Goal: Transaction & Acquisition: Purchase product/service

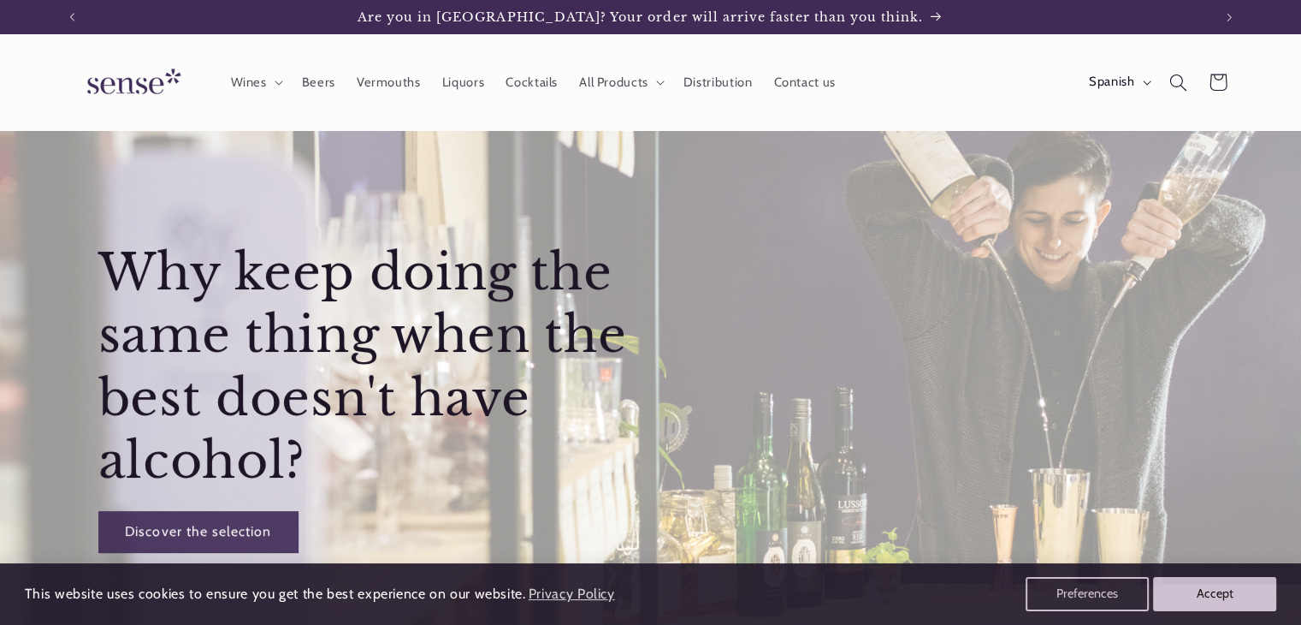
click at [1006, 126] on header "Wines Wines [PERSON_NAME] Wines [PERSON_NAME] Wines Red Wines Sparkling Wines /…" at bounding box center [651, 82] width 1258 height 97
click at [1147, 88] on button "Spanish" at bounding box center [1118, 82] width 80 height 34
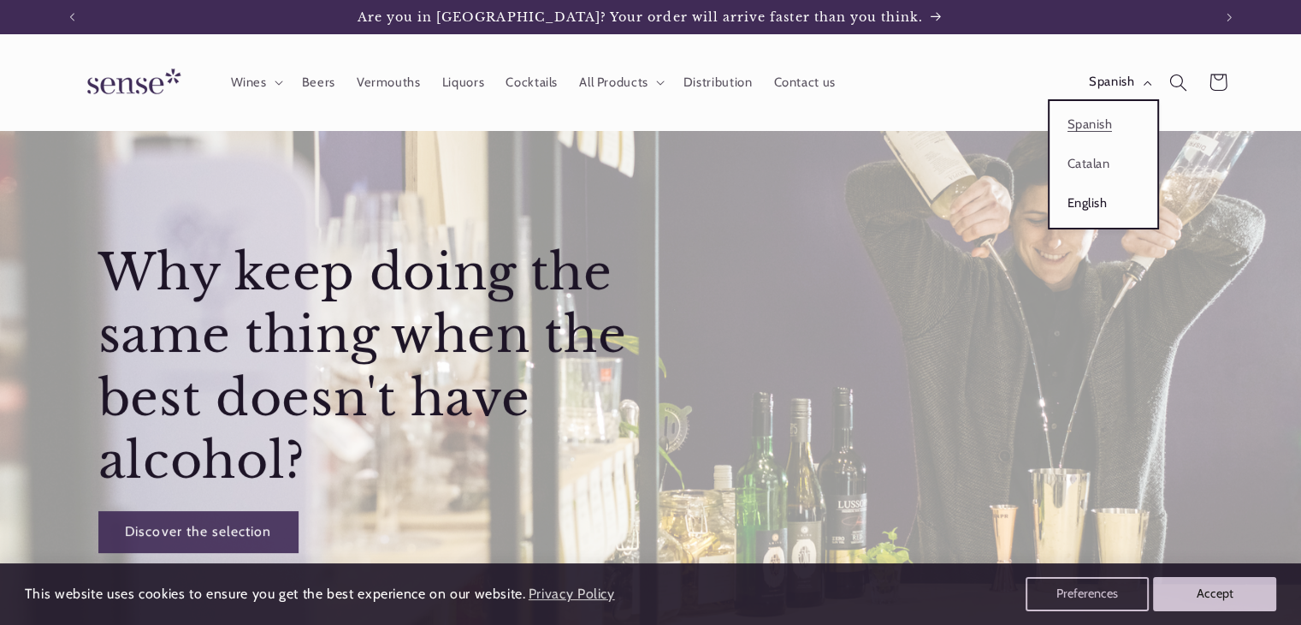
click at [1092, 203] on font "English" at bounding box center [1087, 202] width 39 height 15
